Goal: Complete application form

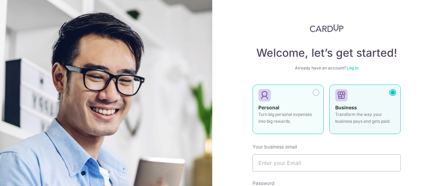
click at [315, 90] on div at bounding box center [315, 92] width 7 height 7
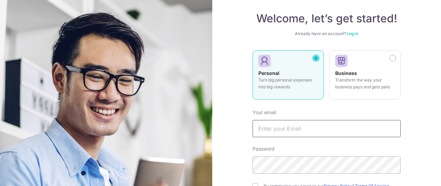
click at [269, 133] on input "text" at bounding box center [326, 128] width 148 height 17
click at [301, 128] on input "text" at bounding box center [326, 128] width 148 height 17
click at [288, 126] on input "text" at bounding box center [326, 128] width 148 height 17
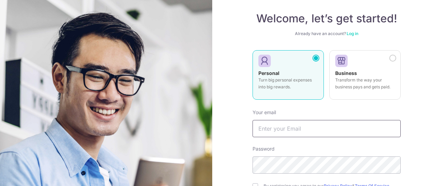
click at [288, 126] on input "text" at bounding box center [326, 128] width 148 height 17
click at [237, 50] on div "Welcome, let’s get started! Already have an account? Log in Personal Turn big p…" at bounding box center [326, 93] width 229 height 186
click at [274, 134] on input "text" at bounding box center [326, 128] width 148 height 17
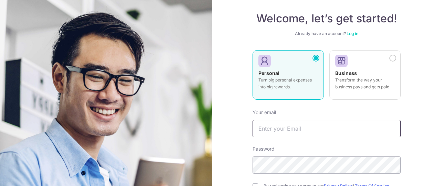
click at [310, 129] on input "text" at bounding box center [326, 128] width 148 height 17
click at [294, 125] on input "text" at bounding box center [326, 128] width 148 height 17
